Goal: Task Accomplishment & Management: Use online tool/utility

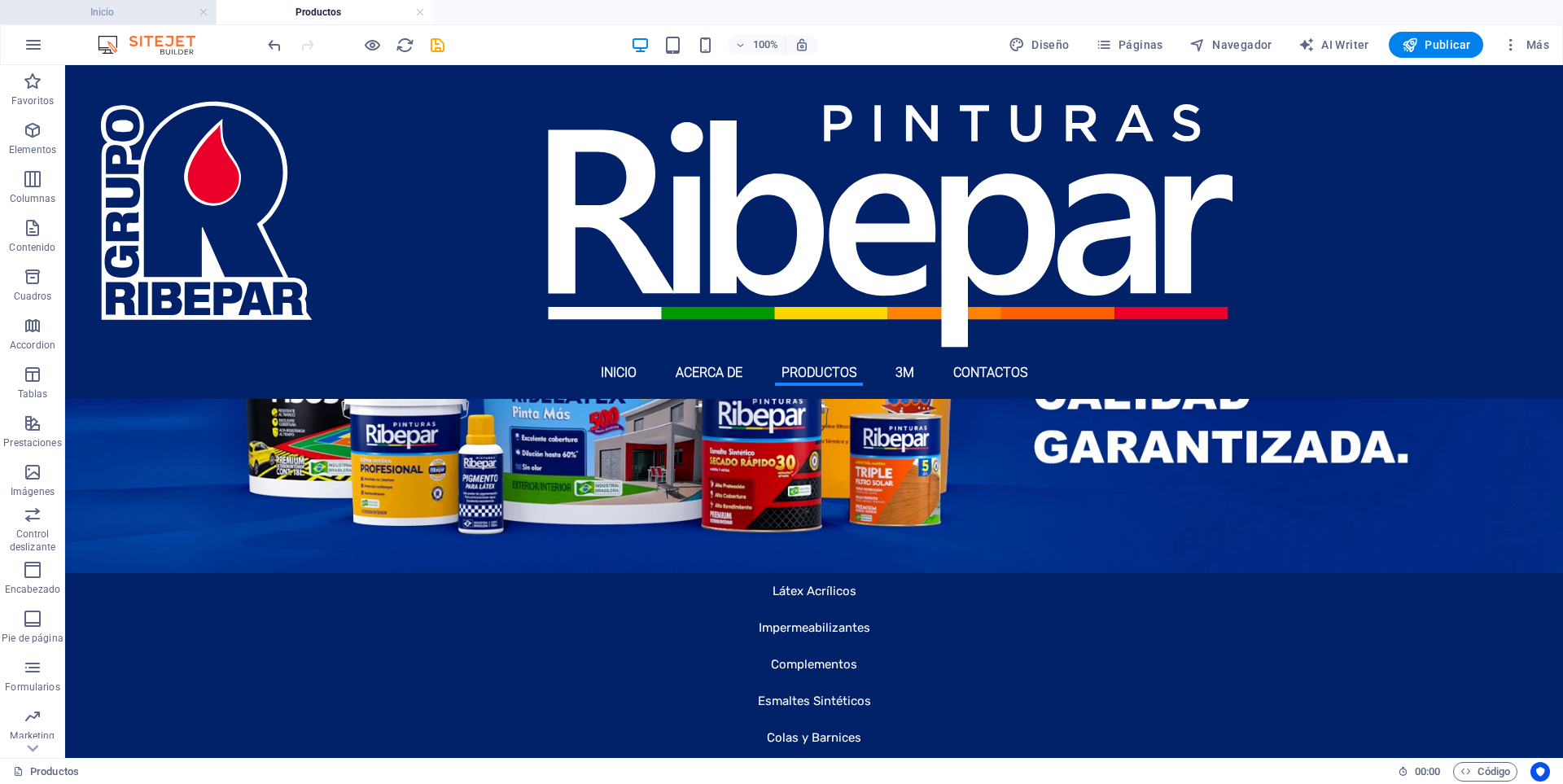
scroll to position [2186, 0]
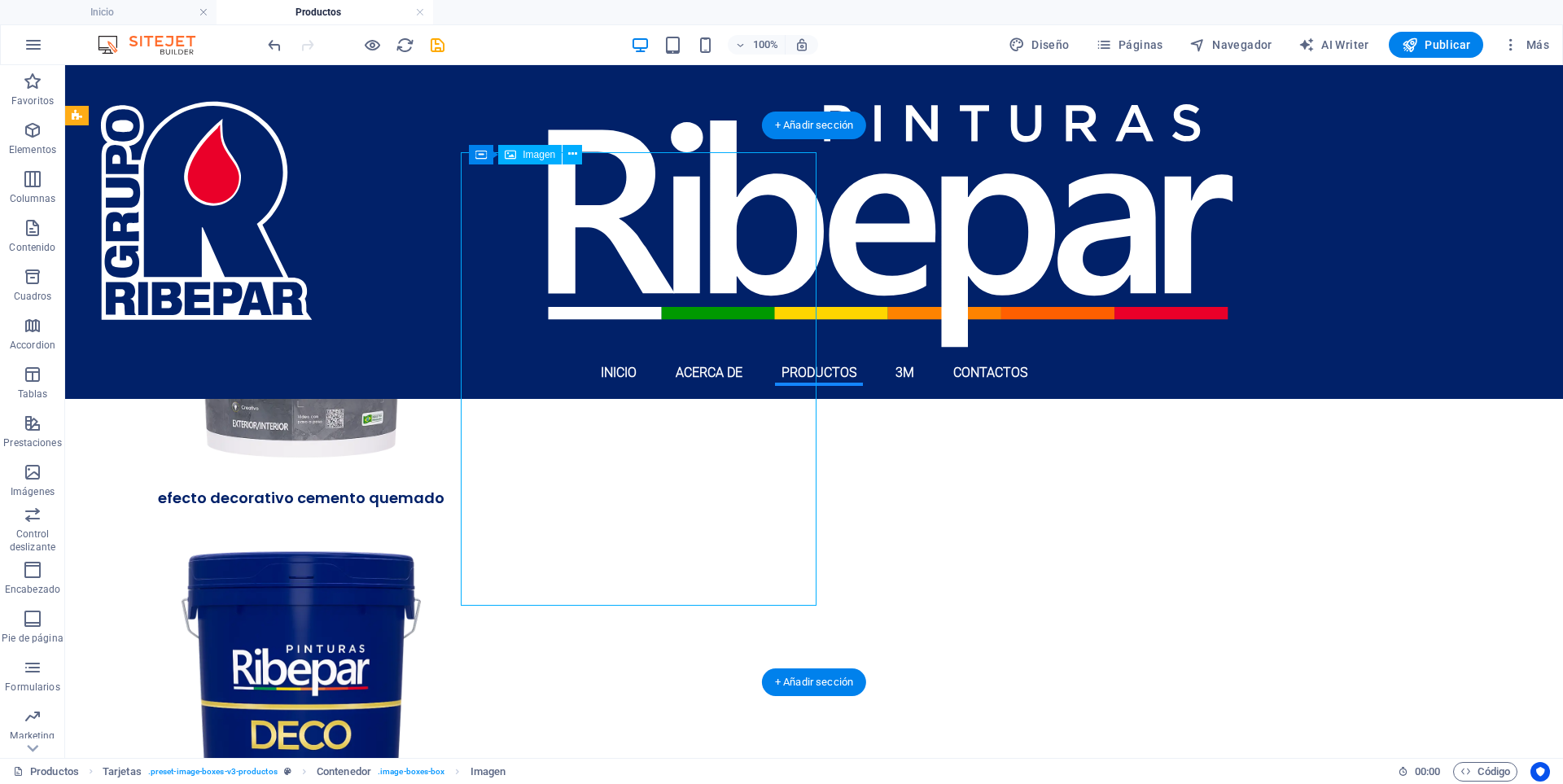
select select "%"
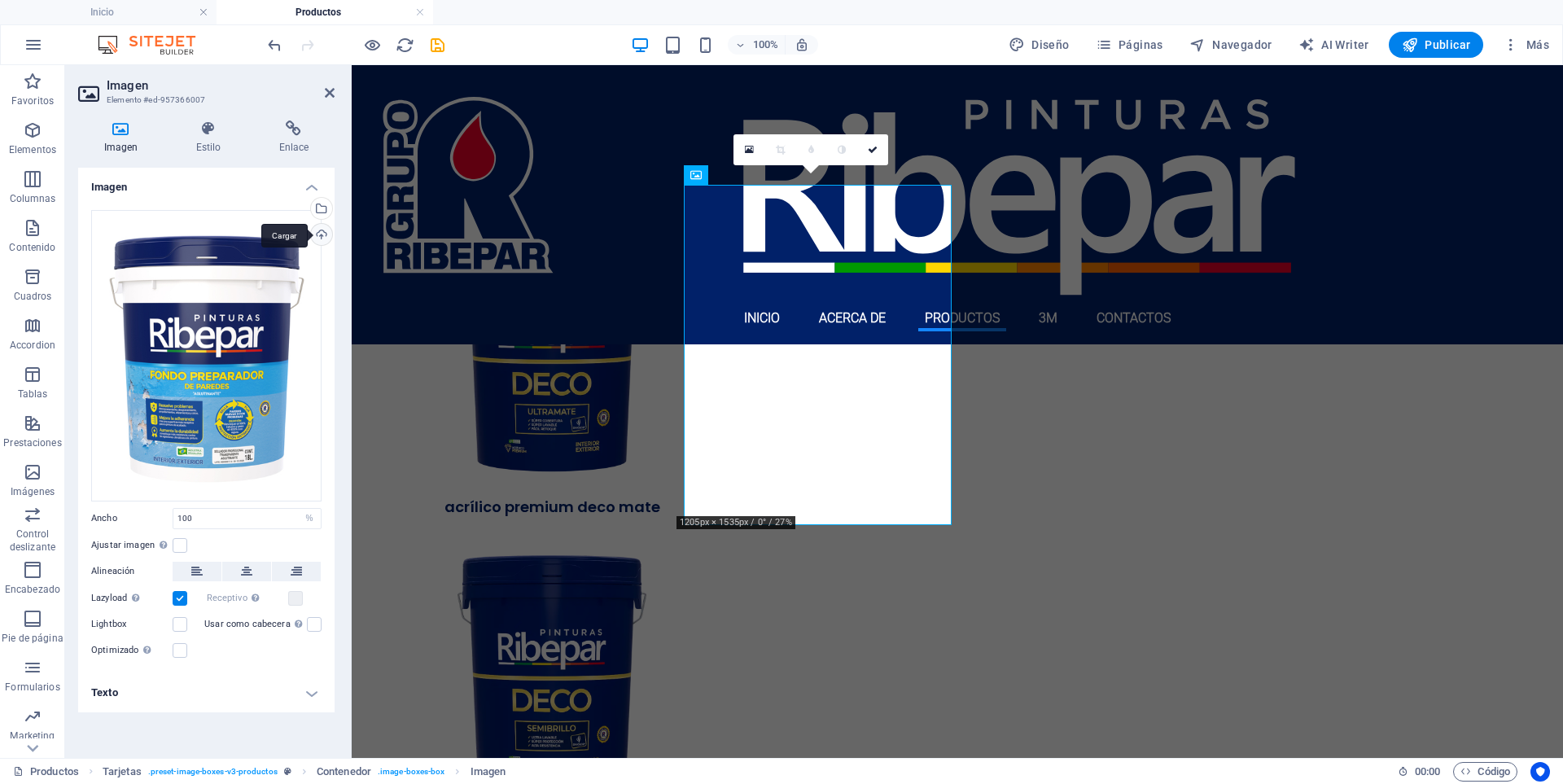
click at [312, 231] on div "Cargar" at bounding box center [320, 236] width 24 height 24
click at [332, 92] on icon at bounding box center [329, 93] width 10 height 13
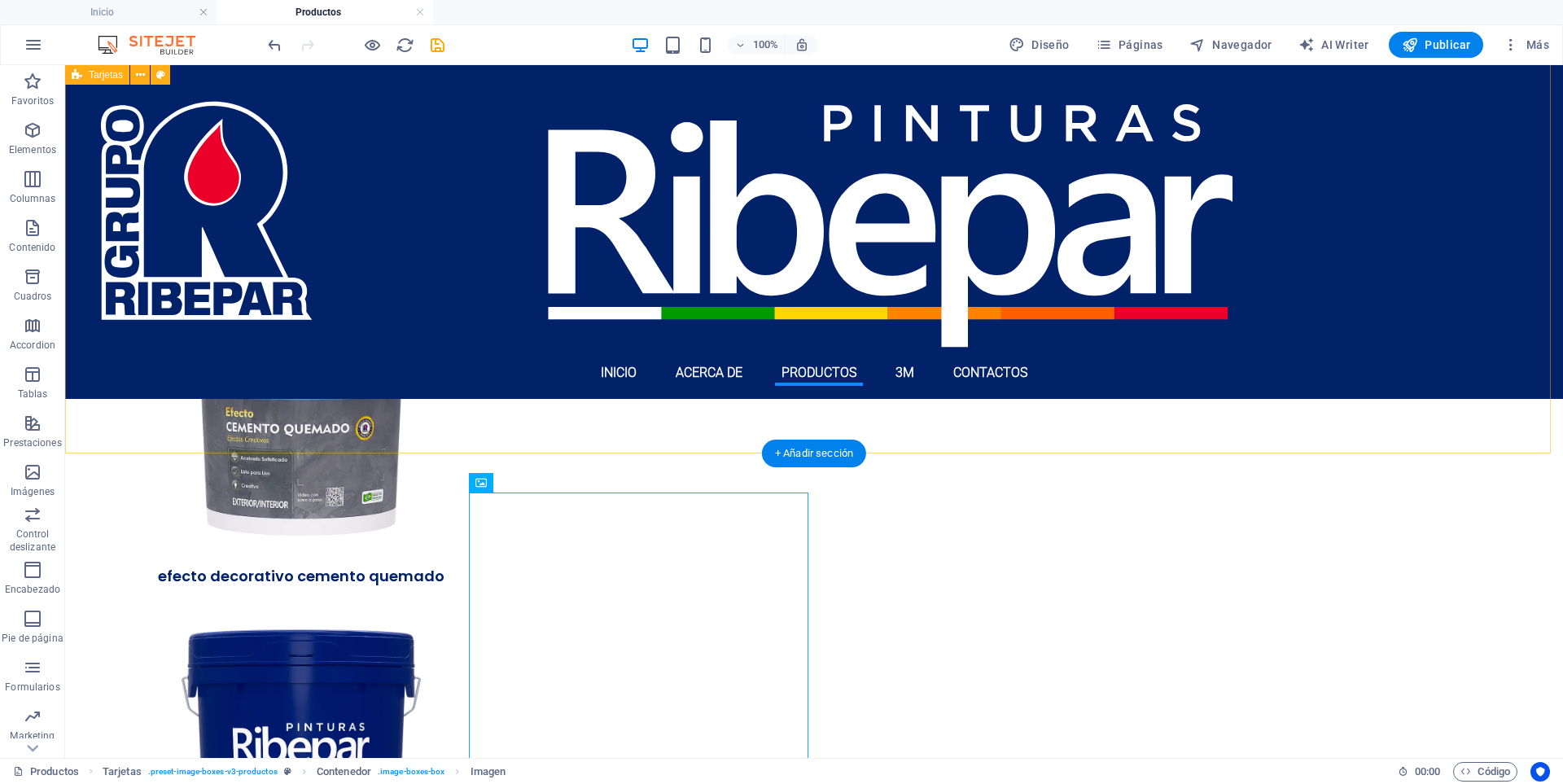
scroll to position [2105, 0]
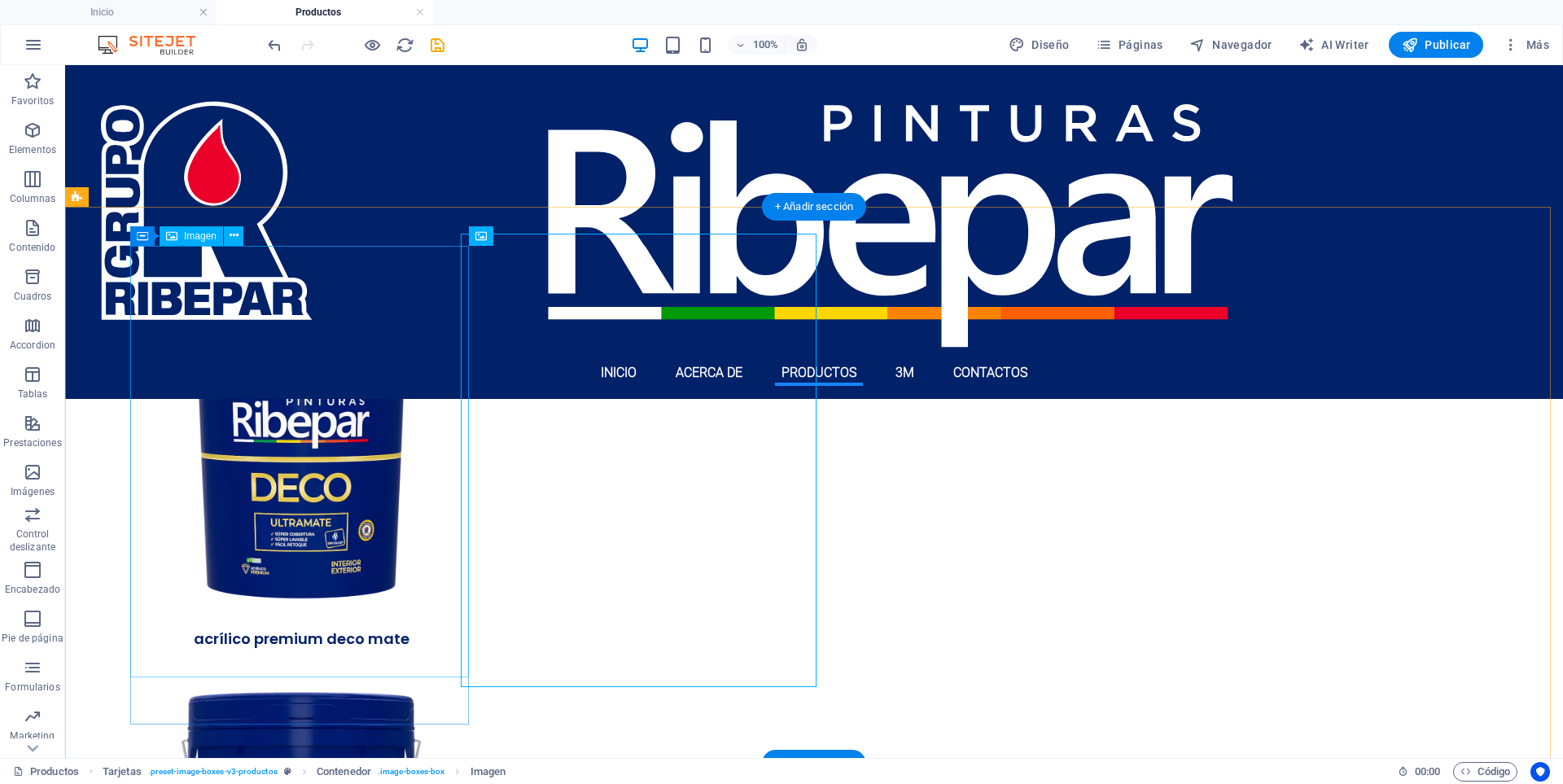
select select "%"
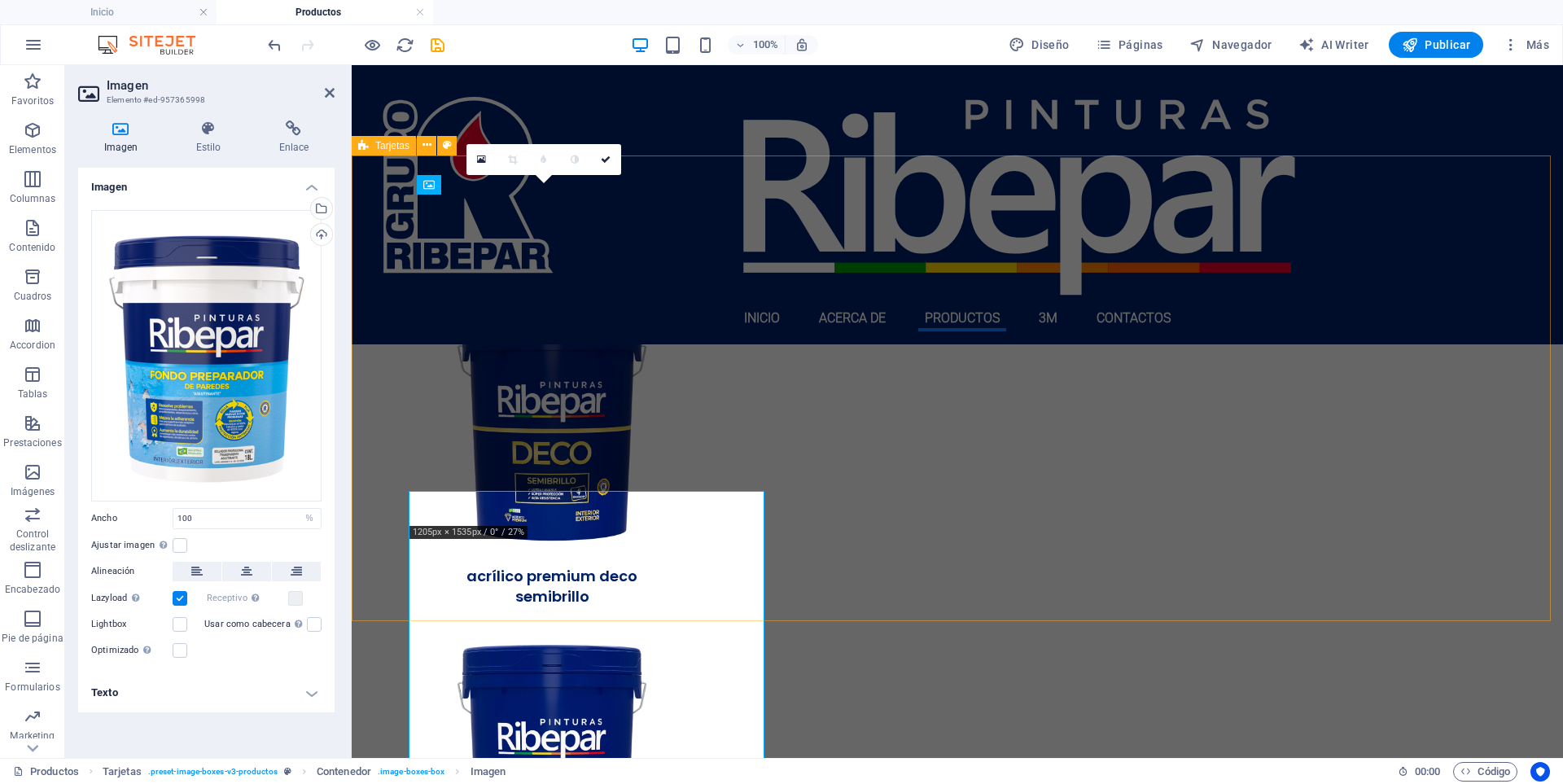
scroll to position [1848, 0]
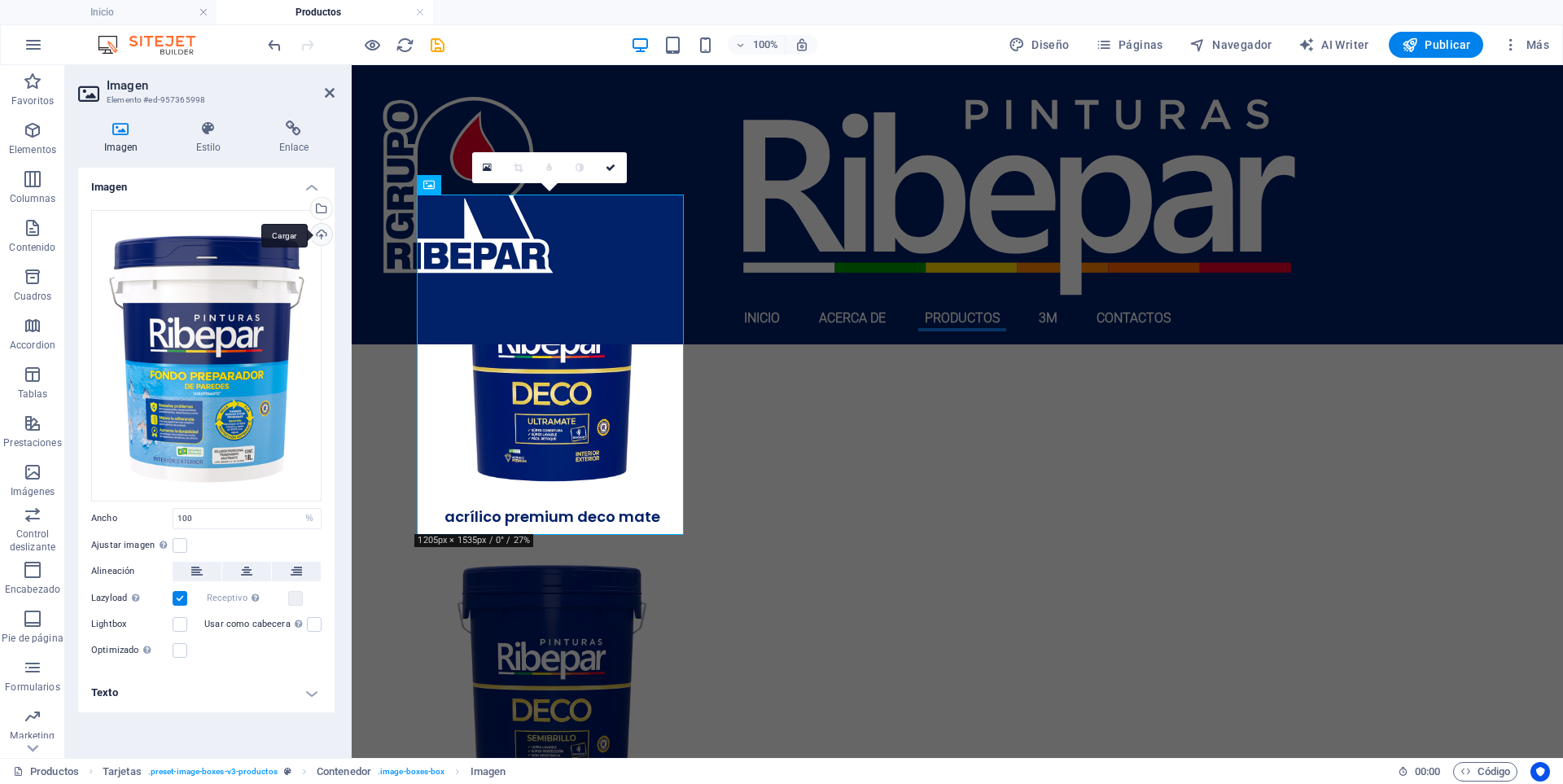
click at [320, 230] on div "Cargar" at bounding box center [320, 236] width 24 height 24
click at [327, 92] on icon at bounding box center [329, 93] width 10 height 13
